Goal: Task Accomplishment & Management: Manage account settings

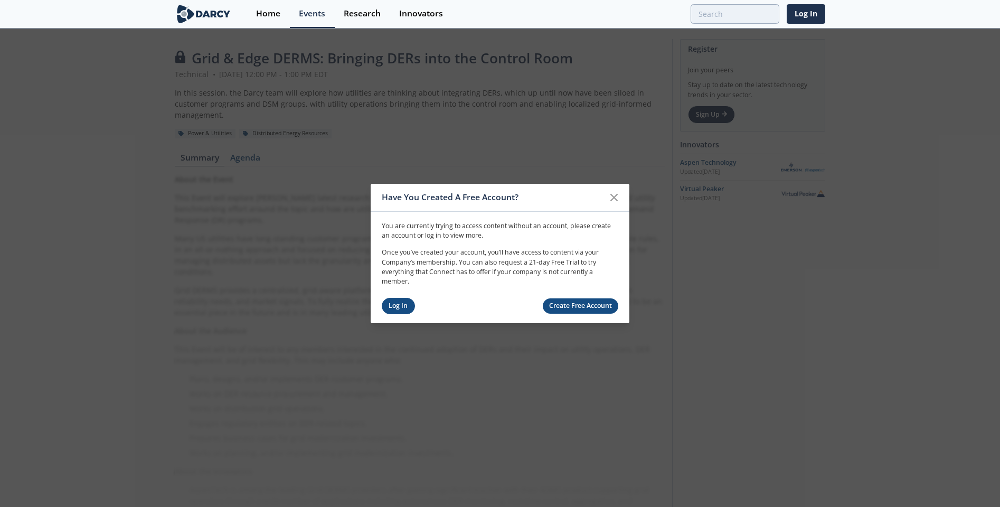
click at [403, 308] on link "Log In" at bounding box center [398, 306] width 33 height 16
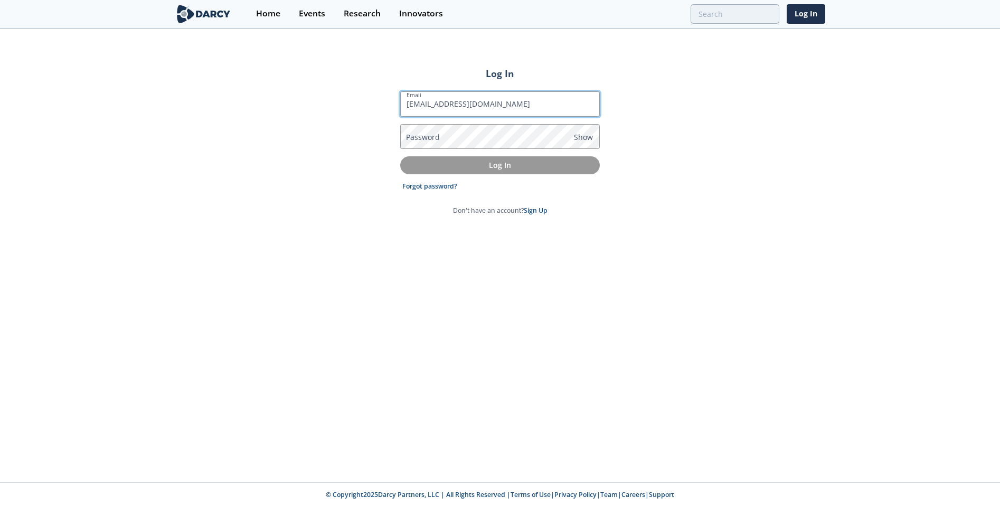
type input "[EMAIL_ADDRESS][DOMAIN_NAME]"
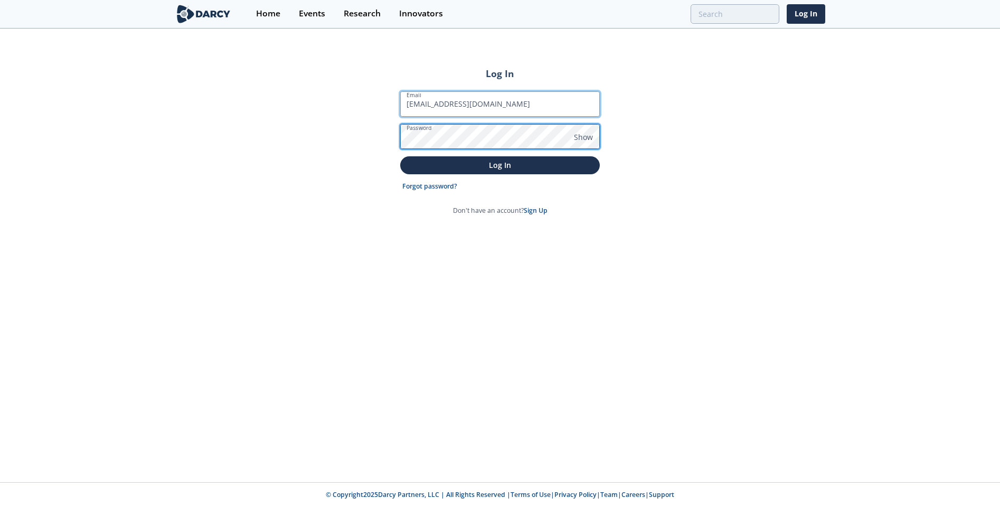
click at [400, 156] on button "Log In" at bounding box center [500, 164] width 200 height 17
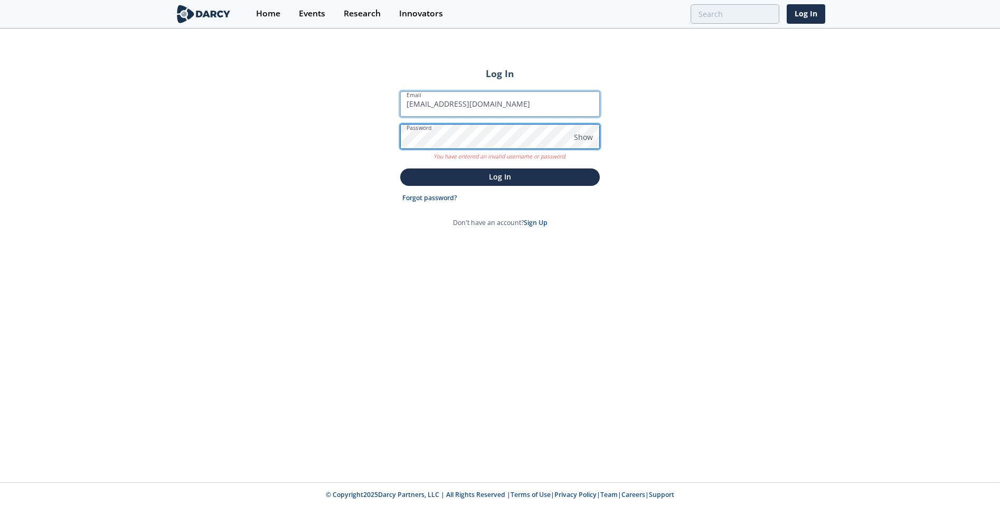
click at [400, 168] on button "Log In" at bounding box center [500, 176] width 200 height 17
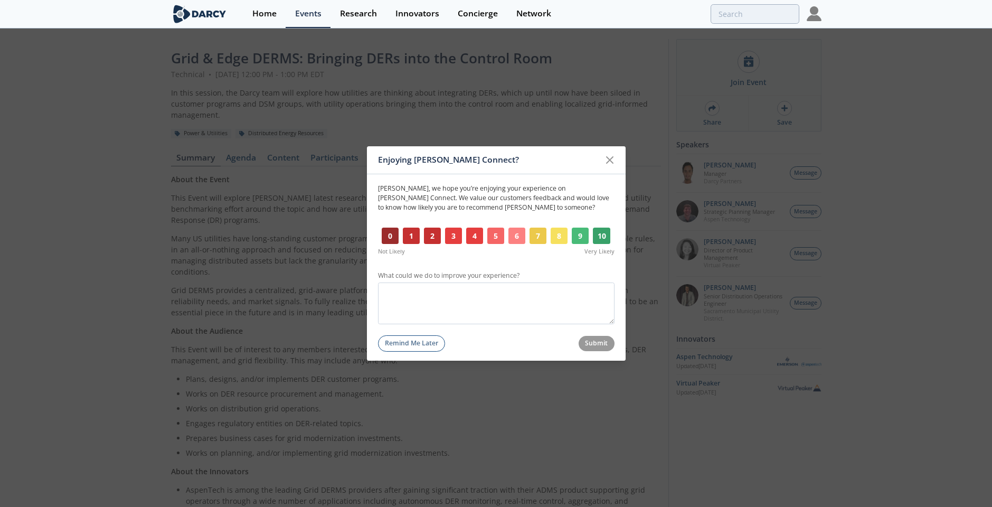
click at [406, 340] on button "Remind Me Later" at bounding box center [412, 343] width 68 height 16
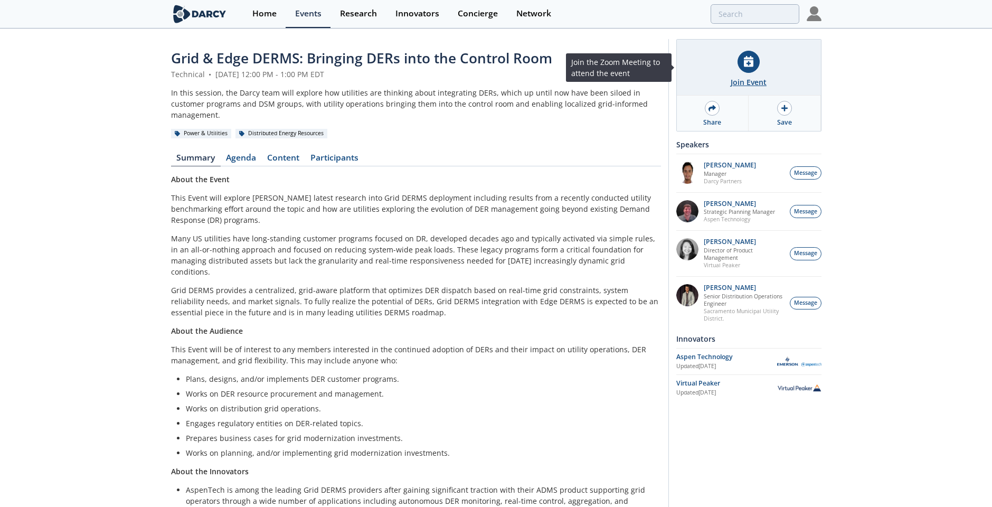
click at [750, 64] on icon at bounding box center [749, 61] width 10 height 11
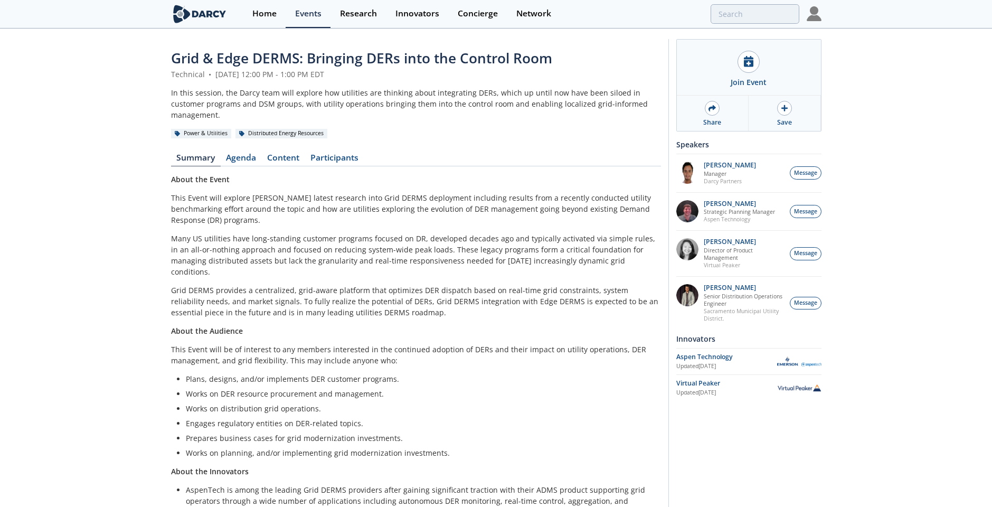
click at [52, 149] on div "Grid & Edge DERMS: Bringing DERs into the Control Room Technical • [DATE] 12:00…" at bounding box center [496, 305] width 992 height 551
